Goal: Check status: Check status

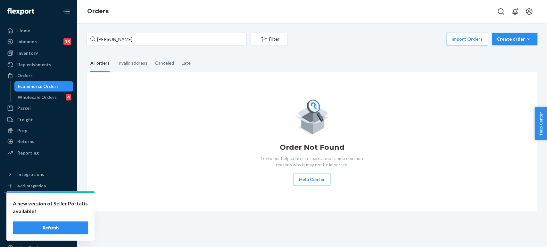
click at [167, 36] on input "[PERSON_NAME]" at bounding box center [166, 39] width 160 height 13
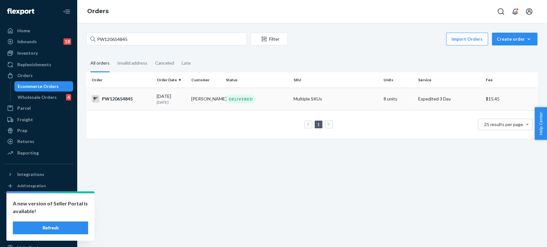
type input "PW120654845"
click at [164, 97] on div "[DATE] [DATE]" at bounding box center [171, 99] width 29 height 12
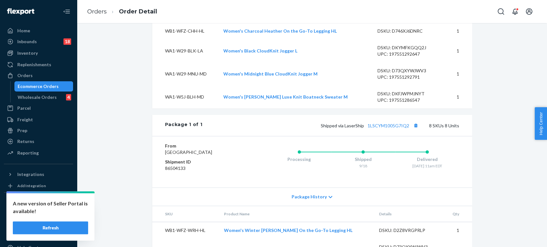
scroll to position [391, 0]
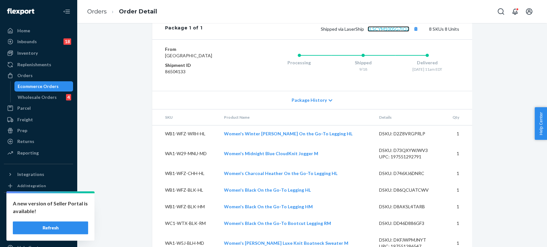
click at [390, 32] on link "1LSCYM1005G7IQ2" at bounding box center [388, 28] width 42 height 5
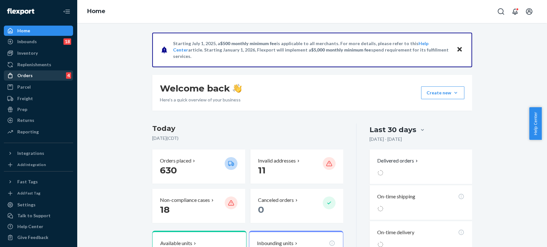
click at [30, 73] on div "Orders" at bounding box center [24, 75] width 15 height 6
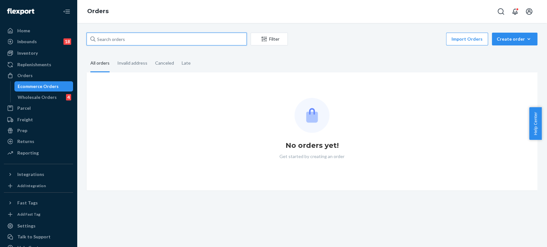
click at [167, 40] on input "text" at bounding box center [166, 39] width 160 height 13
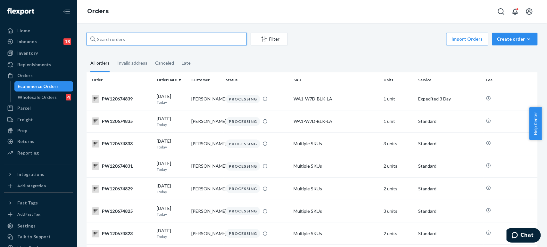
paste input "PW120623579"
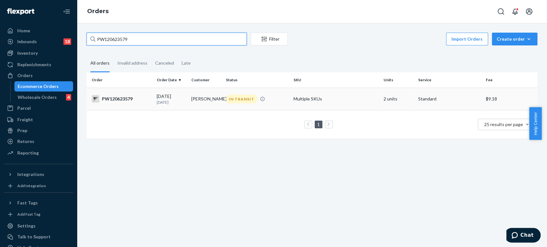
type input "PW120623579"
click at [190, 100] on td "[PERSON_NAME]" at bounding box center [206, 99] width 35 height 22
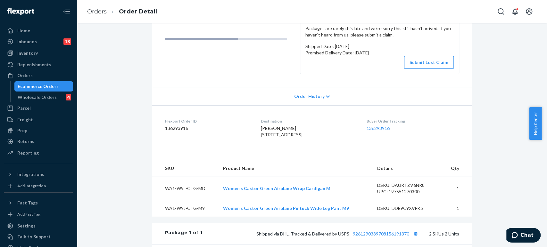
scroll to position [178, 0]
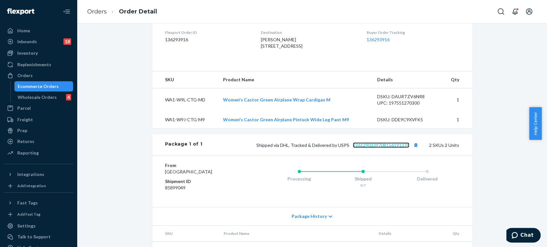
click at [382, 148] on link "9261290339708156191370" at bounding box center [381, 144] width 56 height 5
click at [100, 13] on link "Orders" at bounding box center [97, 11] width 20 height 7
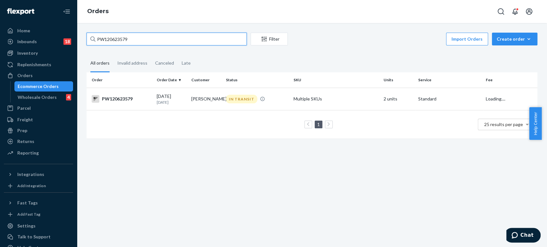
click at [139, 37] on input "PW120623579" at bounding box center [166, 39] width 160 height 13
paste input "45478"
type input "PW120645478"
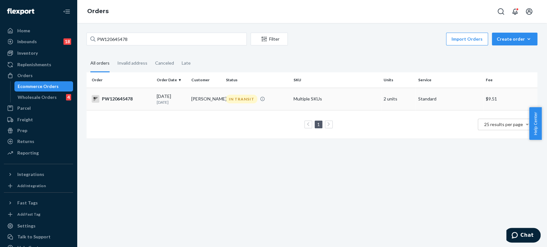
click at [194, 97] on td "[PERSON_NAME]" at bounding box center [206, 99] width 35 height 22
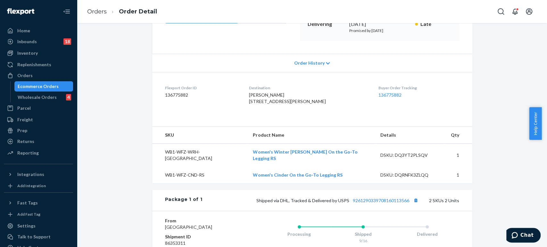
scroll to position [210, 0]
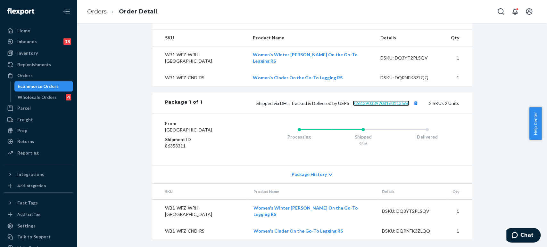
click at [381, 105] on link "9261290339708160113566" at bounding box center [381, 103] width 56 height 5
click at [101, 12] on link "Orders" at bounding box center [97, 11] width 20 height 7
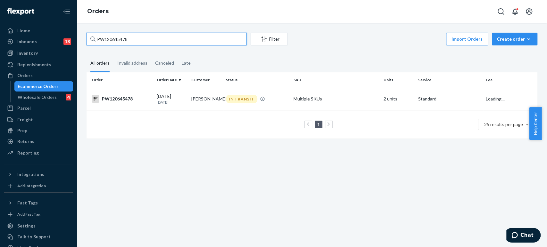
click at [131, 41] on input "PW120645478" at bounding box center [166, 39] width 160 height 13
paste input "pw120620276"
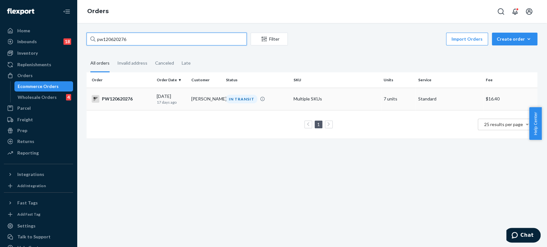
type input "pw120620276"
click at [199, 105] on td "[PERSON_NAME]" at bounding box center [206, 99] width 35 height 22
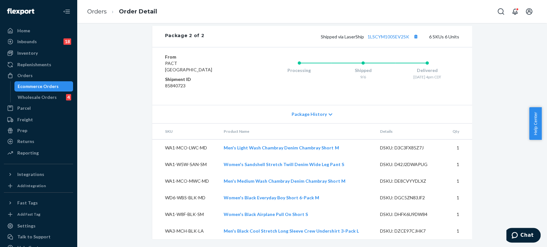
scroll to position [476, 0]
